Goal: Transaction & Acquisition: Book appointment/travel/reservation

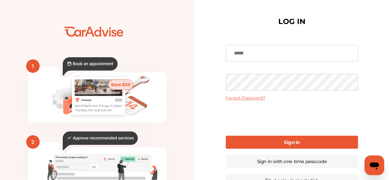
click at [267, 56] on input at bounding box center [292, 53] width 132 height 17
type input "**********"
click at [263, 146] on link "Sign In" at bounding box center [292, 142] width 132 height 13
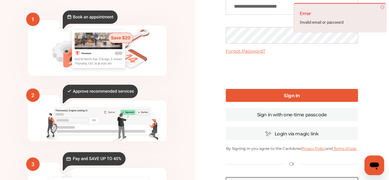
scroll to position [45, 0]
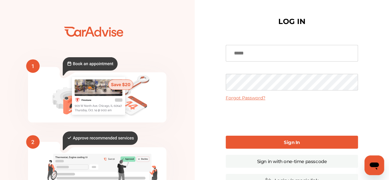
type input "**********"
click at [259, 141] on link "Sign In" at bounding box center [292, 142] width 132 height 13
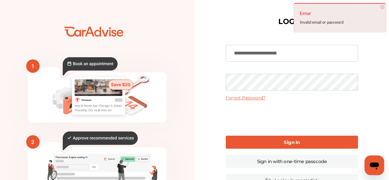
scroll to position [38, 0]
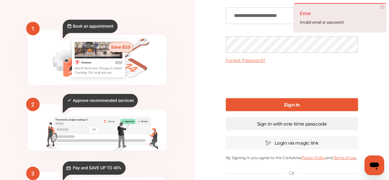
click at [300, 122] on link "Sign in with one-time passcode" at bounding box center [292, 123] width 132 height 13
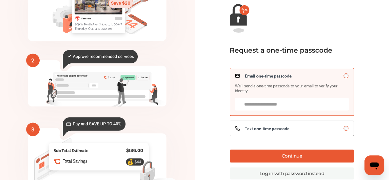
scroll to position [74, 0]
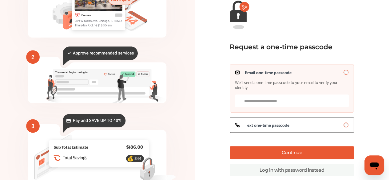
click at [280, 102] on input "Email one-time passcode We’ll send a one-time passcode to your email to verify …" at bounding box center [292, 101] width 114 height 13
type input "**********"
click at [268, 151] on button "Continue" at bounding box center [292, 152] width 124 height 13
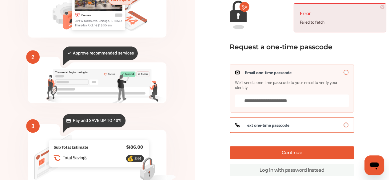
click at [292, 125] on div "Text one-time passcode" at bounding box center [292, 125] width 114 height 5
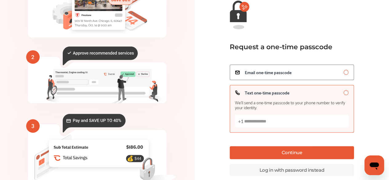
click at [267, 121] on input "Text one-time passcode We’ll send a one-time passcode to your phone number to v…" at bounding box center [292, 121] width 114 height 13
click at [265, 123] on input "**********" at bounding box center [292, 121] width 114 height 13
type input "**********"
click at [274, 151] on button "Continue" at bounding box center [292, 152] width 124 height 13
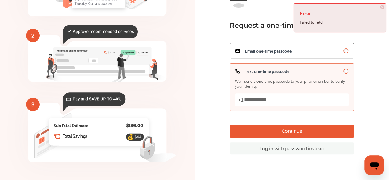
scroll to position [98, 0]
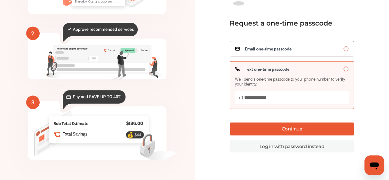
click at [299, 152] on link "Log in with password instead" at bounding box center [292, 146] width 124 height 12
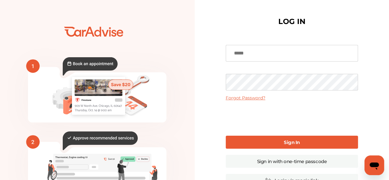
type input "**********"
click at [207, 87] on div "**********" at bounding box center [292, 150] width 195 height 300
click at [259, 143] on link "Sign In" at bounding box center [292, 142] width 132 height 13
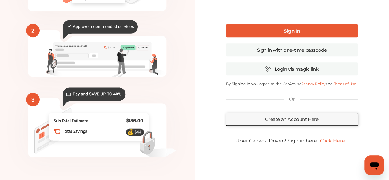
scroll to position [114, 0]
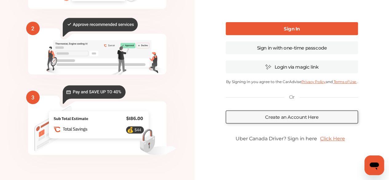
drag, startPoint x: 352, startPoint y: 92, endPoint x: 391, endPoint y: 91, distance: 39.4
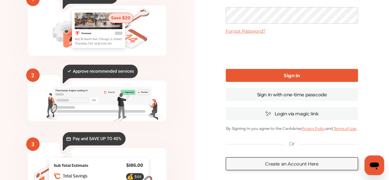
scroll to position [52, 0]
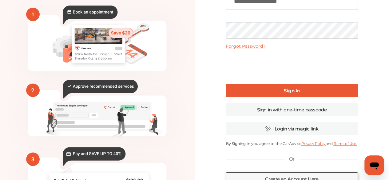
click at [241, 45] on link "Forgot Password?" at bounding box center [246, 46] width 40 height 6
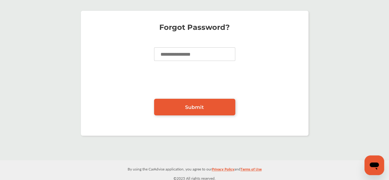
click at [192, 58] on input at bounding box center [194, 54] width 81 height 14
type input "**********"
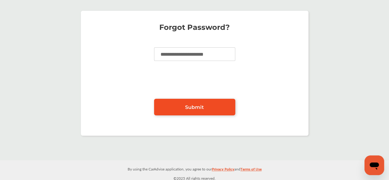
click at [186, 107] on span "Submit" at bounding box center [194, 107] width 19 height 6
click at [181, 104] on link "Submit" at bounding box center [194, 107] width 81 height 17
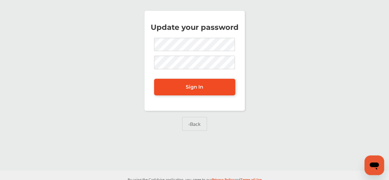
click at [169, 83] on link "Sign In" at bounding box center [194, 87] width 81 height 17
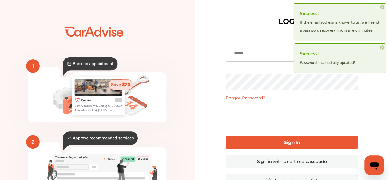
type input "**********"
click at [252, 145] on link "Sign In" at bounding box center [292, 142] width 132 height 13
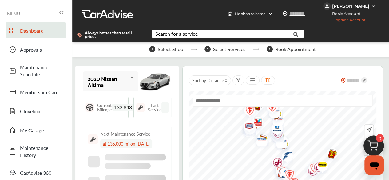
scroll to position [13, 0]
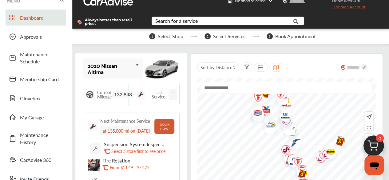
click at [172, 125] on button "Book now" at bounding box center [165, 126] width 20 height 15
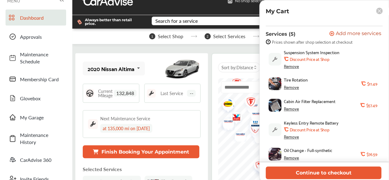
scroll to position [47, 0]
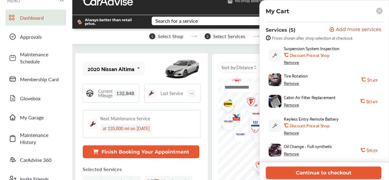
click at [295, 132] on div "Remove" at bounding box center [291, 132] width 15 height 5
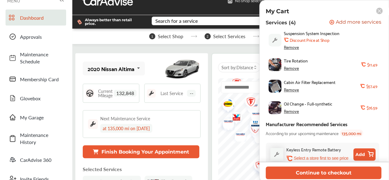
scroll to position [70, 0]
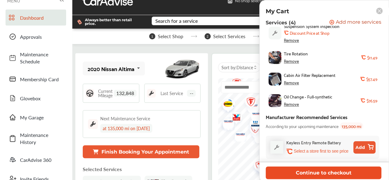
click at [346, 170] on button "Continue to checkout" at bounding box center [324, 173] width 116 height 13
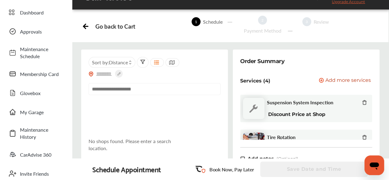
scroll to position [23, 0]
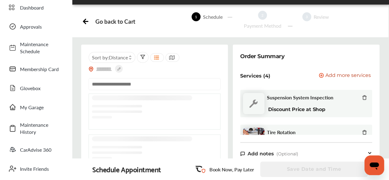
click at [111, 84] on input "text" at bounding box center [155, 84] width 132 height 12
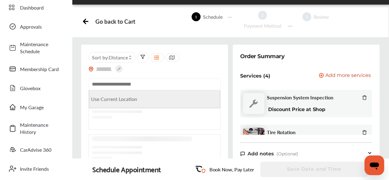
drag, startPoint x: 111, startPoint y: 84, endPoint x: 109, endPoint y: 104, distance: 20.7
click at [109, 104] on div "Use Current Location" at bounding box center [155, 93] width 132 height 30
click at [109, 104] on Location "Use Current Location" at bounding box center [154, 99] width 131 height 18
type input "**********"
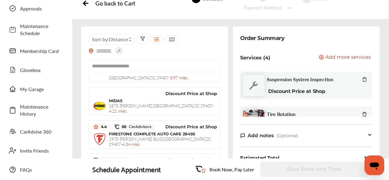
scroll to position [231, 0]
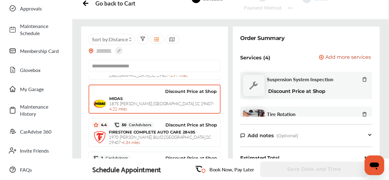
click at [172, 96] on div "MIDAS 1875 Sam Rittenberg , Charleston , SC 29407 - 4.21 miles" at bounding box center [163, 103] width 108 height 15
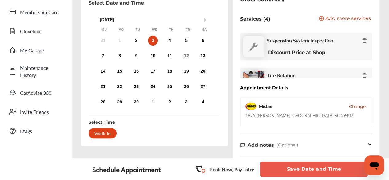
scroll to position [79, 0]
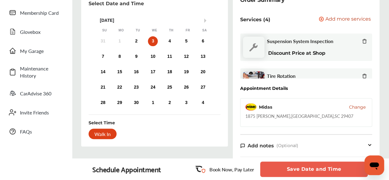
click at [105, 131] on div "Walk In" at bounding box center [103, 134] width 28 height 10
drag, startPoint x: 105, startPoint y: 131, endPoint x: 103, endPoint y: 136, distance: 5.7
click at [103, 136] on div "Walk In" at bounding box center [103, 134] width 28 height 10
click at [108, 135] on div "Walk In" at bounding box center [103, 134] width 28 height 10
click at [102, 132] on div "Walk In" at bounding box center [103, 134] width 28 height 10
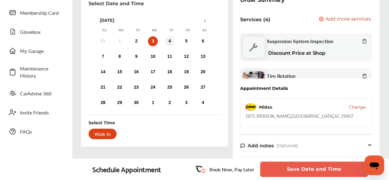
click at [168, 40] on div "4" at bounding box center [170, 41] width 10 height 10
click at [150, 41] on div "3" at bounding box center [153, 41] width 10 height 10
click at [104, 132] on div "Walk In" at bounding box center [103, 134] width 28 height 10
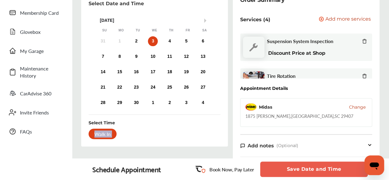
click at [104, 132] on div "Walk In" at bounding box center [103, 134] width 28 height 10
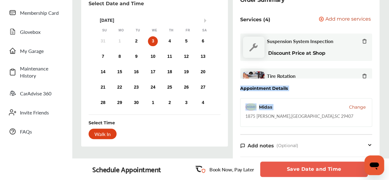
drag, startPoint x: 388, startPoint y: 71, endPoint x: 377, endPoint y: 111, distance: 42.0
click at [377, 111] on div "Select Date and Time Next Month September 2025 Su Mo Tu We Th Fr Sa 31 1 2 3 4 …" at bounding box center [230, 145] width 326 height 314
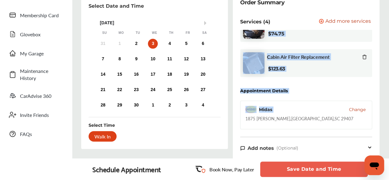
scroll to position [58, 0]
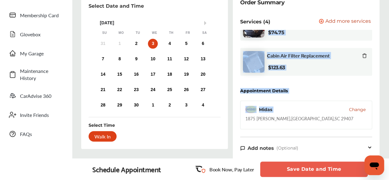
click at [362, 55] on icon at bounding box center [364, 55] width 5 height 5
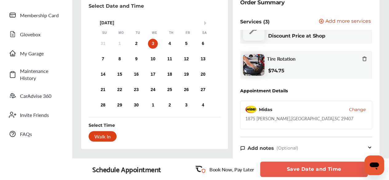
scroll to position [20, 0]
click at [362, 56] on icon at bounding box center [364, 58] width 5 height 5
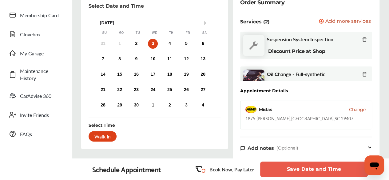
scroll to position [17, 0]
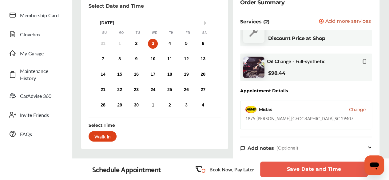
click at [100, 136] on div "Walk In" at bounding box center [103, 136] width 28 height 10
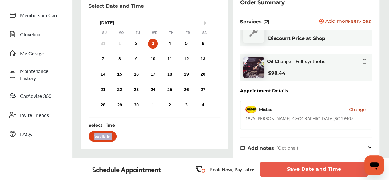
click at [100, 136] on div "Walk In" at bounding box center [103, 136] width 28 height 10
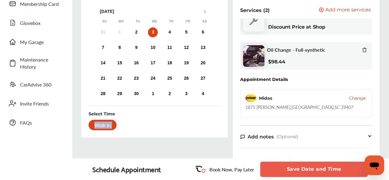
scroll to position [94, 0]
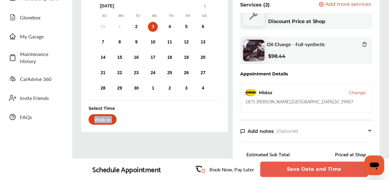
click at [108, 120] on div "Walk In" at bounding box center [103, 119] width 28 height 10
click at [109, 120] on div "Walk In" at bounding box center [103, 119] width 28 height 10
click at [303, 166] on button "Save Date and Time" at bounding box center [314, 169] width 108 height 15
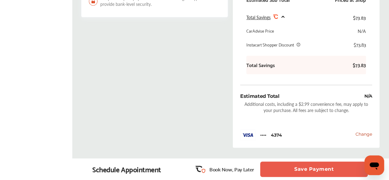
scroll to position [225, 0]
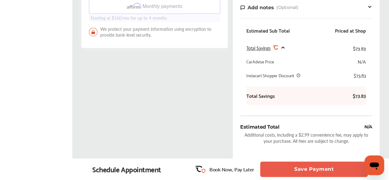
click at [306, 164] on button "Save Payment" at bounding box center [314, 169] width 108 height 15
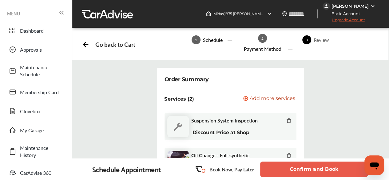
scroll to position [74, 0]
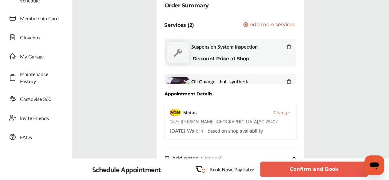
drag, startPoint x: 297, startPoint y: 51, endPoint x: 293, endPoint y: 67, distance: 17.0
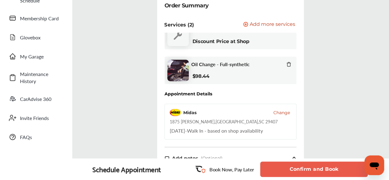
scroll to position [0, 0]
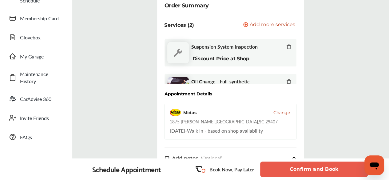
click at [287, 48] on icon at bounding box center [289, 46] width 5 height 5
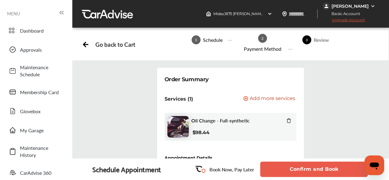
click at [276, 96] on span "Add more services" at bounding box center [273, 99] width 46 height 6
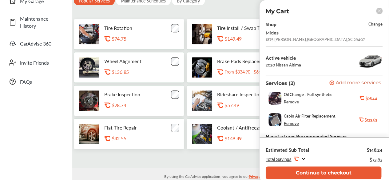
click at [296, 126] on div "Remove" at bounding box center [291, 123] width 15 height 5
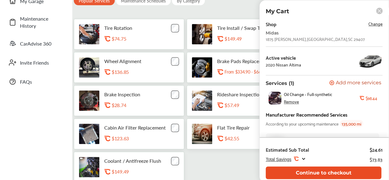
click at [323, 170] on button "Continue to checkout" at bounding box center [324, 173] width 116 height 13
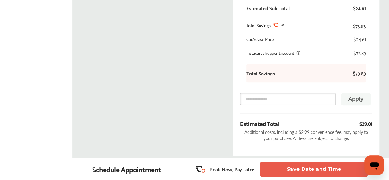
scroll to position [276, 0]
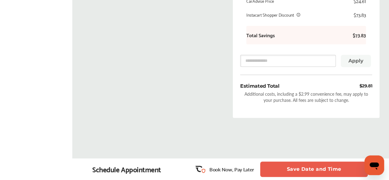
click at [328, 167] on button "Save Date and Time" at bounding box center [314, 169] width 108 height 15
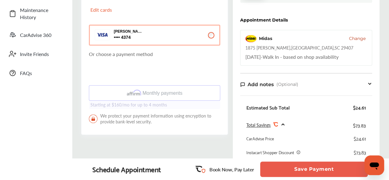
scroll to position [181, 0]
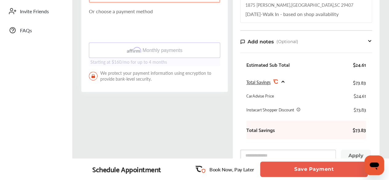
click at [296, 171] on button "Save Payment" at bounding box center [314, 169] width 108 height 15
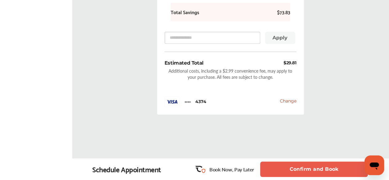
scroll to position [346, 0]
click at [281, 167] on button "Confirm and Book" at bounding box center [314, 169] width 108 height 15
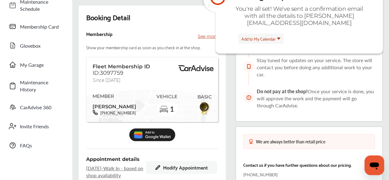
scroll to position [46, 0]
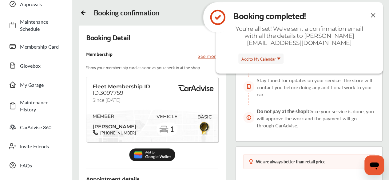
click at [373, 15] on img at bounding box center [373, 15] width 7 height 8
